Goal: Task Accomplishment & Management: Use online tool/utility

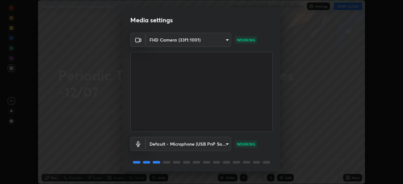
scroll to position [22, 0]
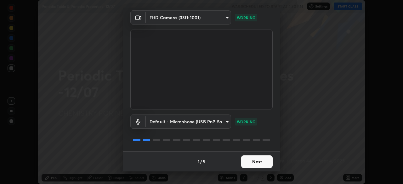
click at [261, 163] on button "Next" at bounding box center [256, 162] width 31 height 13
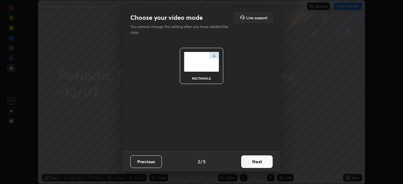
scroll to position [0, 0]
click at [263, 162] on button "Next" at bounding box center [256, 162] width 31 height 13
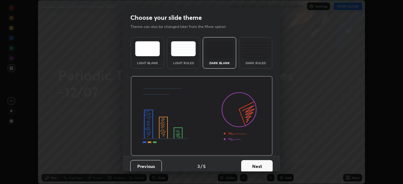
click at [267, 164] on button "Next" at bounding box center [256, 166] width 31 height 13
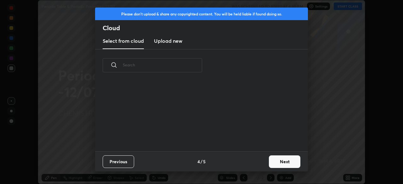
click at [277, 164] on button "Next" at bounding box center [284, 162] width 31 height 13
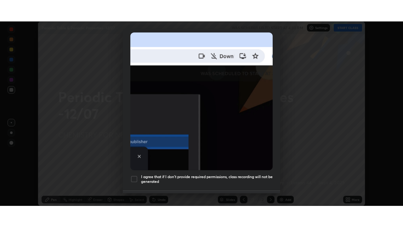
scroll to position [151, 0]
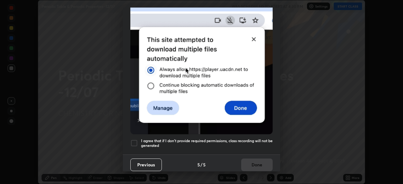
click at [135, 140] on div at bounding box center [134, 144] width 8 height 8
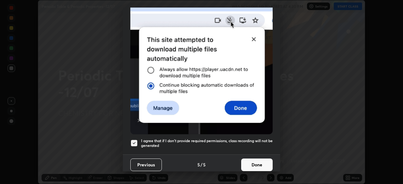
click at [256, 165] on button "Done" at bounding box center [256, 165] width 31 height 13
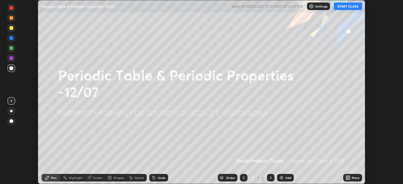
click at [349, 179] on icon at bounding box center [349, 179] width 2 height 2
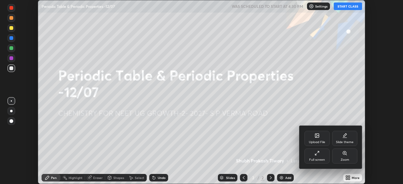
click at [323, 157] on div "Full screen" at bounding box center [317, 156] width 25 height 15
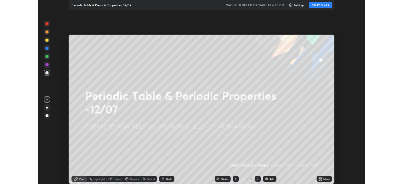
scroll to position [227, 403]
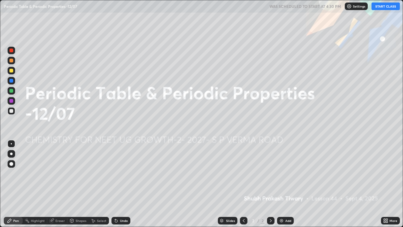
click at [386, 184] on icon at bounding box center [387, 220] width 2 height 2
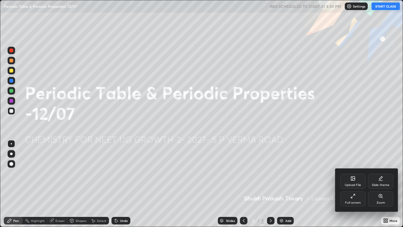
click at [355, 184] on div "Full screen" at bounding box center [352, 198] width 25 height 15
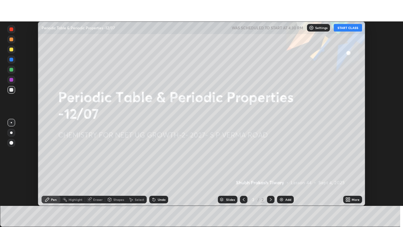
scroll to position [31313, 31094]
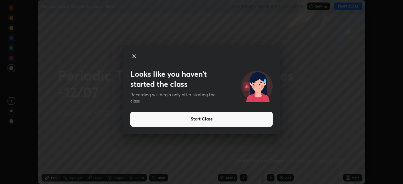
click at [217, 121] on button "Start Class" at bounding box center [201, 119] width 142 height 15
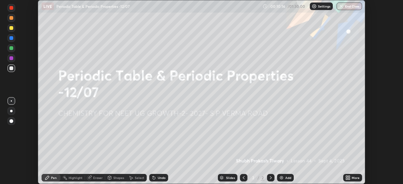
click at [349, 178] on icon at bounding box center [348, 177] width 5 height 5
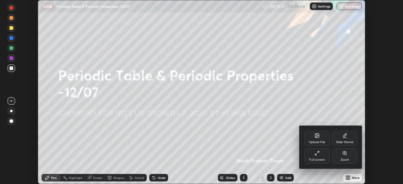
click at [320, 157] on div "Full screen" at bounding box center [317, 156] width 25 height 15
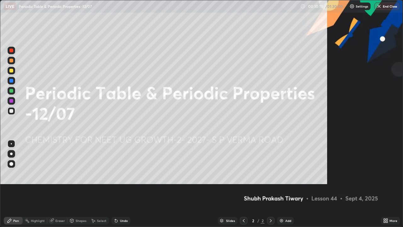
scroll to position [227, 403]
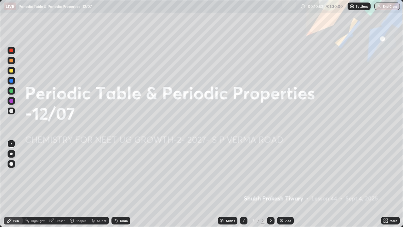
click at [283, 184] on img at bounding box center [281, 220] width 5 height 5
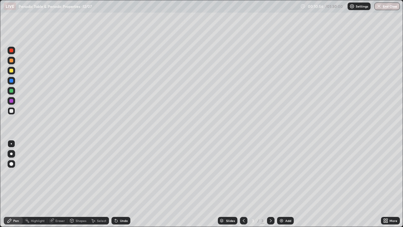
click at [12, 59] on div at bounding box center [11, 61] width 4 height 4
click at [11, 153] on div at bounding box center [11, 153] width 3 height 3
click at [123, 184] on div "Undo" at bounding box center [124, 220] width 8 height 3
click at [125, 184] on div "Undo" at bounding box center [124, 220] width 8 height 3
click at [126, 184] on div "Undo" at bounding box center [124, 220] width 8 height 3
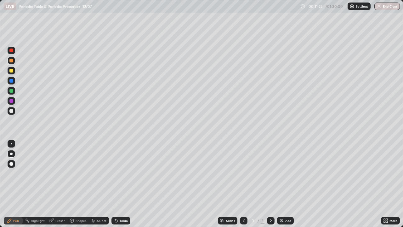
click at [126, 184] on div "Undo" at bounding box center [124, 220] width 8 height 3
click at [125, 184] on div "Undo" at bounding box center [124, 220] width 8 height 3
click at [124, 184] on div "Undo" at bounding box center [124, 220] width 8 height 3
click at [12, 112] on div at bounding box center [11, 111] width 4 height 4
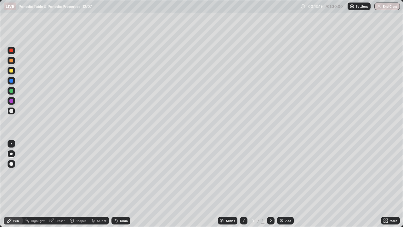
click at [12, 70] on div at bounding box center [11, 71] width 4 height 4
click at [120, 184] on div "Undo" at bounding box center [121, 221] width 19 height 8
click at [122, 184] on div "Undo" at bounding box center [124, 220] width 8 height 3
click at [121, 184] on div "Undo" at bounding box center [124, 220] width 8 height 3
click at [123, 184] on div "Undo" at bounding box center [124, 220] width 8 height 3
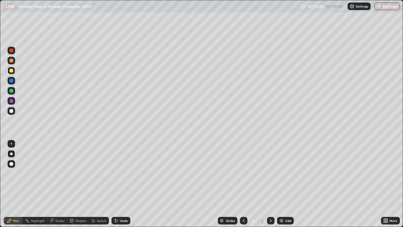
click at [123, 184] on div "Undo" at bounding box center [124, 220] width 8 height 3
click at [12, 82] on div at bounding box center [11, 81] width 4 height 4
click at [14, 112] on div at bounding box center [12, 111] width 8 height 8
click at [279, 184] on img at bounding box center [281, 220] width 5 height 5
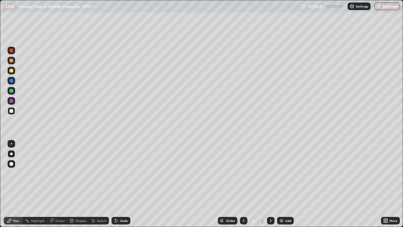
click at [13, 72] on div at bounding box center [11, 71] width 4 height 4
click at [12, 109] on div at bounding box center [11, 111] width 4 height 4
click at [11, 81] on div at bounding box center [11, 81] width 4 height 4
click at [14, 110] on div at bounding box center [12, 111] width 8 height 8
click at [285, 184] on div "Add" at bounding box center [285, 221] width 17 height 8
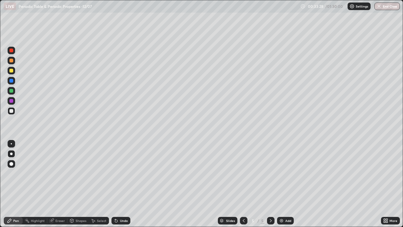
click at [125, 184] on div "Undo" at bounding box center [124, 220] width 8 height 3
click at [127, 184] on div "Undo" at bounding box center [124, 220] width 8 height 3
click at [280, 184] on img at bounding box center [281, 220] width 5 height 5
click at [13, 72] on div at bounding box center [12, 71] width 8 height 8
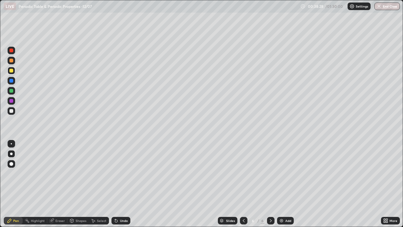
click at [12, 80] on div at bounding box center [11, 81] width 4 height 4
click at [123, 184] on div "Undo" at bounding box center [124, 220] width 8 height 3
click at [12, 112] on div at bounding box center [11, 111] width 4 height 4
click at [12, 91] on div at bounding box center [11, 91] width 4 height 4
click at [14, 62] on div at bounding box center [12, 61] width 8 height 8
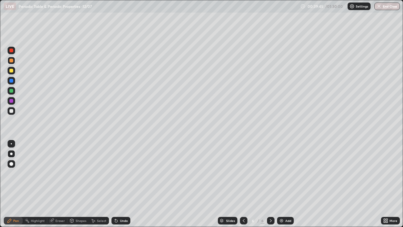
click at [11, 81] on div at bounding box center [11, 81] width 4 height 4
click at [12, 112] on div at bounding box center [11, 111] width 4 height 4
click at [12, 91] on div at bounding box center [11, 91] width 4 height 4
click at [14, 62] on div at bounding box center [12, 61] width 8 height 8
click at [285, 184] on div "Add" at bounding box center [285, 221] width 17 height 8
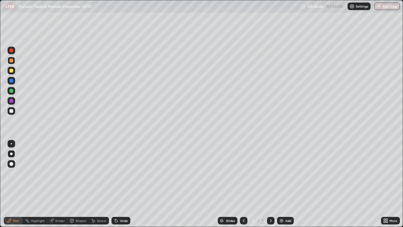
click at [12, 83] on div at bounding box center [12, 81] width 8 height 8
click at [13, 111] on div at bounding box center [11, 111] width 4 height 4
click at [14, 93] on div at bounding box center [12, 91] width 8 height 8
click at [13, 82] on div at bounding box center [12, 81] width 8 height 8
click at [123, 184] on div "Undo" at bounding box center [124, 220] width 8 height 3
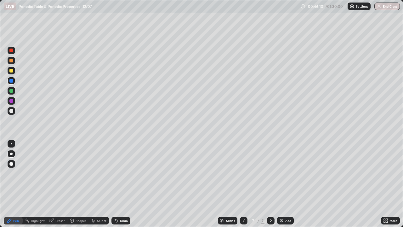
click at [11, 112] on div at bounding box center [11, 111] width 4 height 4
click at [284, 184] on div "Add" at bounding box center [285, 221] width 17 height 8
click at [13, 82] on div at bounding box center [11, 81] width 4 height 4
click at [13, 112] on div at bounding box center [11, 111] width 4 height 4
click at [11, 91] on div at bounding box center [11, 91] width 4 height 4
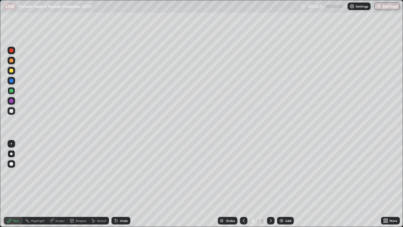
click at [14, 113] on div at bounding box center [12, 111] width 8 height 8
click at [14, 71] on div at bounding box center [12, 71] width 8 height 8
click at [13, 111] on div at bounding box center [11, 111] width 4 height 4
click at [13, 112] on div at bounding box center [12, 111] width 8 height 8
click at [14, 74] on div at bounding box center [12, 71] width 8 height 10
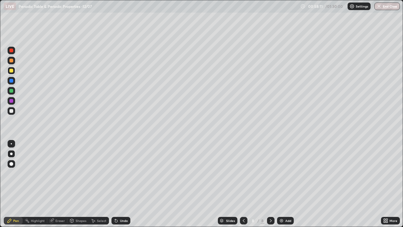
click at [13, 52] on div at bounding box center [11, 51] width 4 height 4
click at [14, 91] on div at bounding box center [12, 91] width 8 height 8
click at [12, 111] on div at bounding box center [11, 111] width 4 height 4
click at [12, 90] on div at bounding box center [11, 91] width 4 height 4
click at [13, 81] on div at bounding box center [11, 81] width 4 height 4
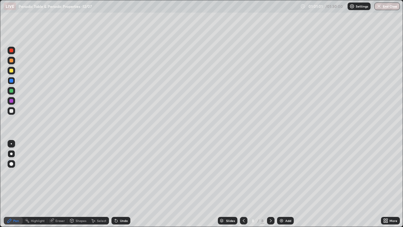
click at [285, 184] on div "Add" at bounding box center [285, 221] width 17 height 8
click at [243, 184] on icon at bounding box center [243, 220] width 5 height 5
click at [12, 100] on div at bounding box center [11, 101] width 4 height 4
click at [285, 184] on div "Add" at bounding box center [285, 221] width 17 height 8
click at [12, 50] on div at bounding box center [11, 51] width 4 height 4
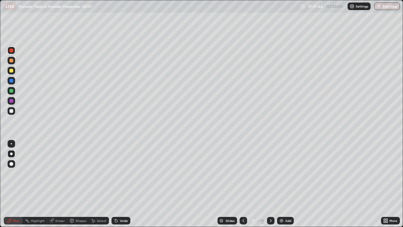
click at [13, 112] on div at bounding box center [11, 111] width 4 height 4
click at [14, 82] on div at bounding box center [12, 81] width 8 height 8
click at [12, 91] on div at bounding box center [11, 91] width 4 height 4
click at [11, 82] on div at bounding box center [11, 81] width 4 height 4
click at [13, 71] on div at bounding box center [11, 71] width 4 height 4
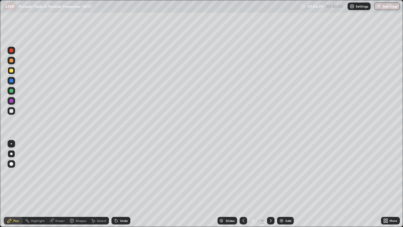
click at [10, 90] on div at bounding box center [11, 91] width 4 height 4
click at [12, 112] on div at bounding box center [11, 111] width 4 height 4
click at [11, 83] on div at bounding box center [12, 81] width 8 height 8
click at [280, 184] on img at bounding box center [281, 220] width 5 height 5
click at [13, 72] on div at bounding box center [11, 71] width 4 height 4
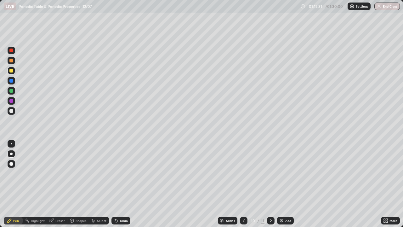
click at [14, 110] on div at bounding box center [12, 111] width 8 height 8
click at [11, 71] on div at bounding box center [11, 71] width 4 height 4
click at [283, 184] on div "Add" at bounding box center [285, 221] width 17 height 8
click at [14, 110] on div at bounding box center [12, 111] width 8 height 8
click at [12, 111] on div at bounding box center [11, 111] width 4 height 4
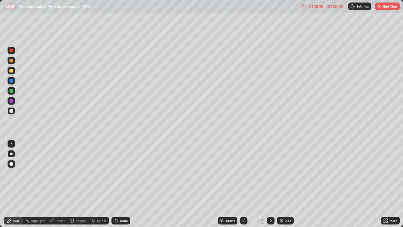
click at [390, 9] on button "End Class" at bounding box center [387, 7] width 25 height 8
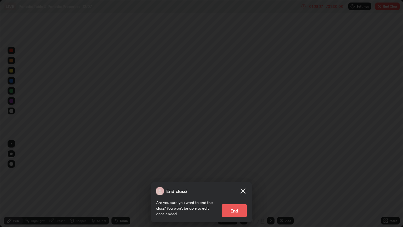
click at [244, 184] on button "End" at bounding box center [234, 210] width 25 height 13
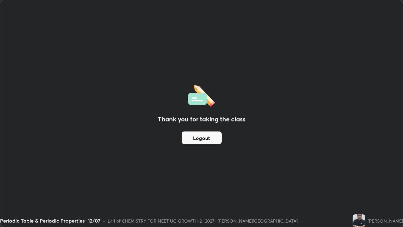
click at [204, 140] on button "Logout" at bounding box center [202, 137] width 40 height 13
